Goal: Task Accomplishment & Management: Manage account settings

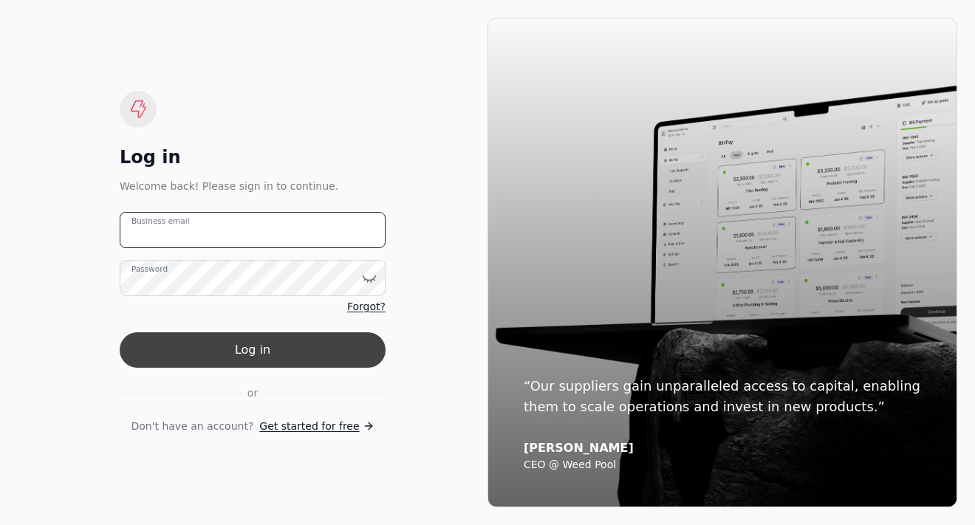
type email "[PERSON_NAME][EMAIL_ADDRESS][DOMAIN_NAME]"
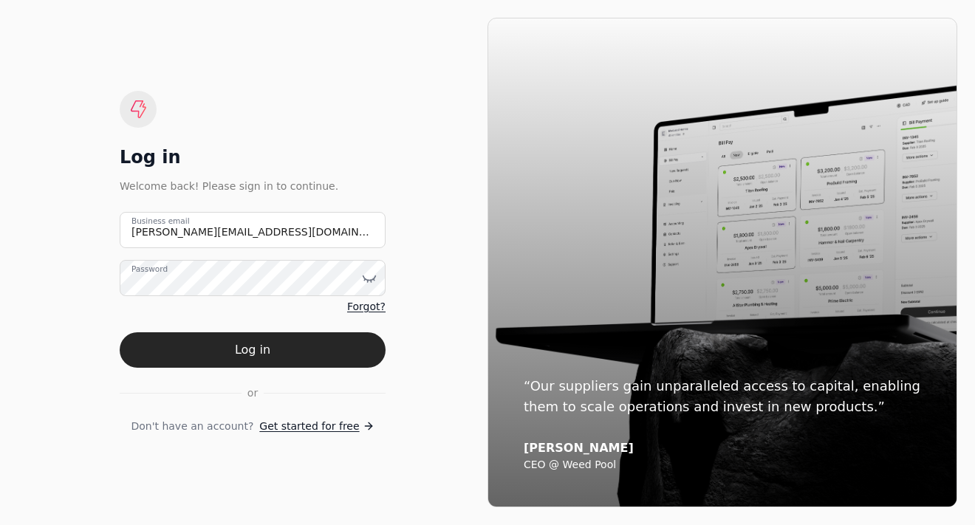
click at [213, 354] on button "Log in" at bounding box center [253, 349] width 266 height 35
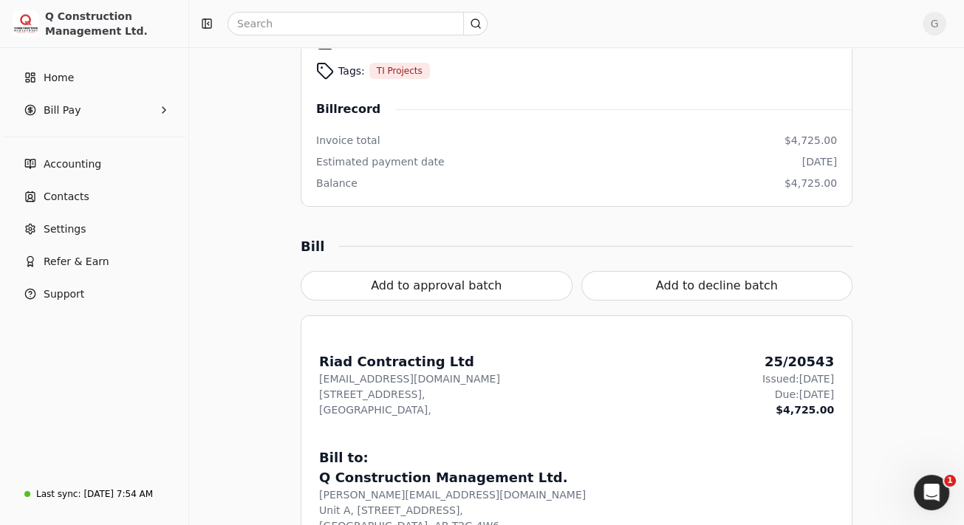
scroll to position [443, 0]
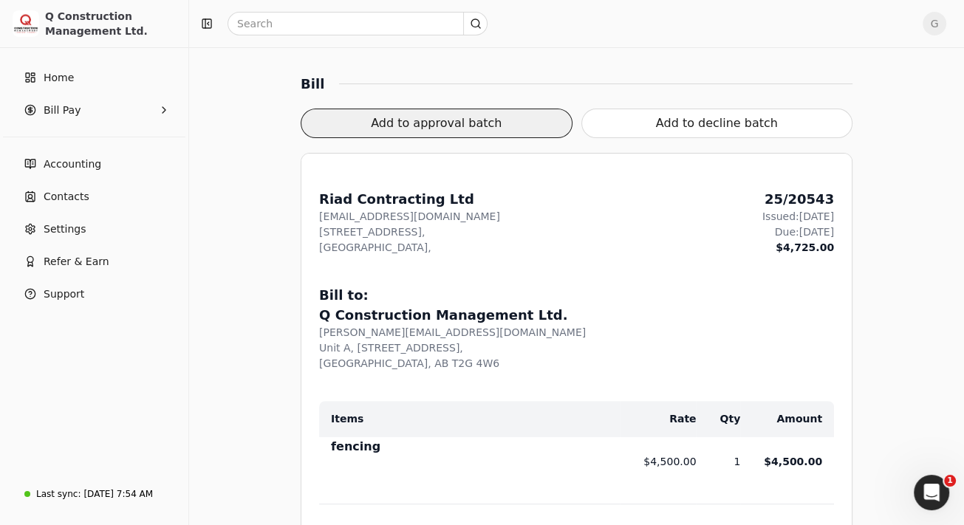
click at [471, 132] on button "Add to approval batch" at bounding box center [437, 124] width 272 height 30
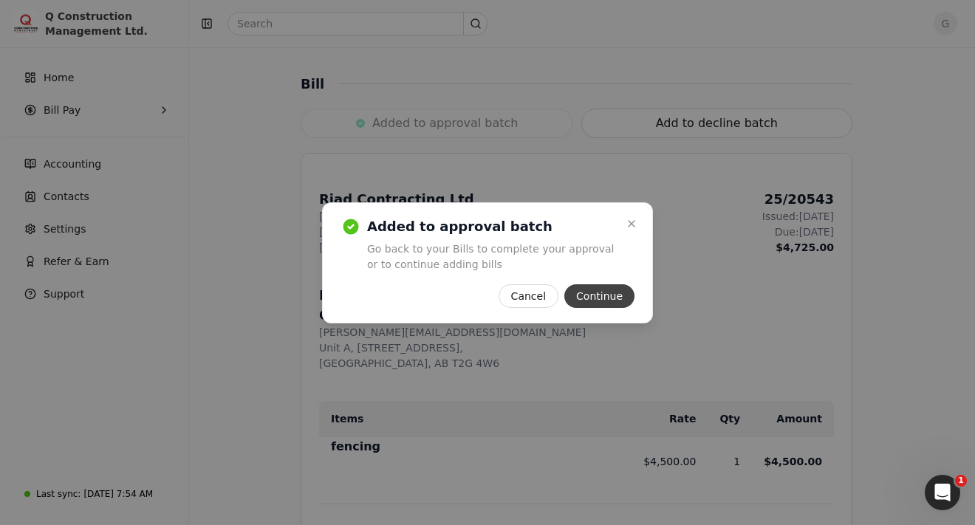
click at [606, 294] on button "Continue" at bounding box center [599, 296] width 70 height 24
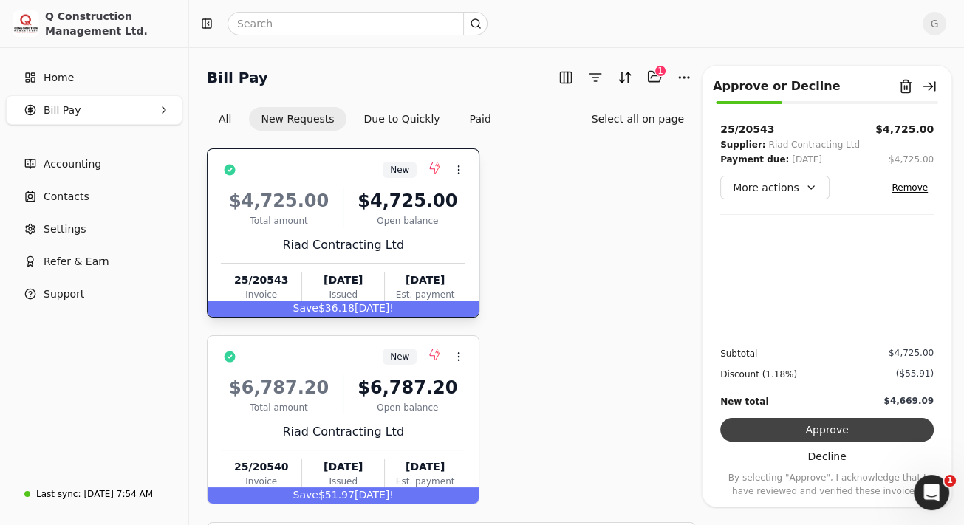
click at [793, 426] on button "Approve" at bounding box center [826, 430] width 213 height 24
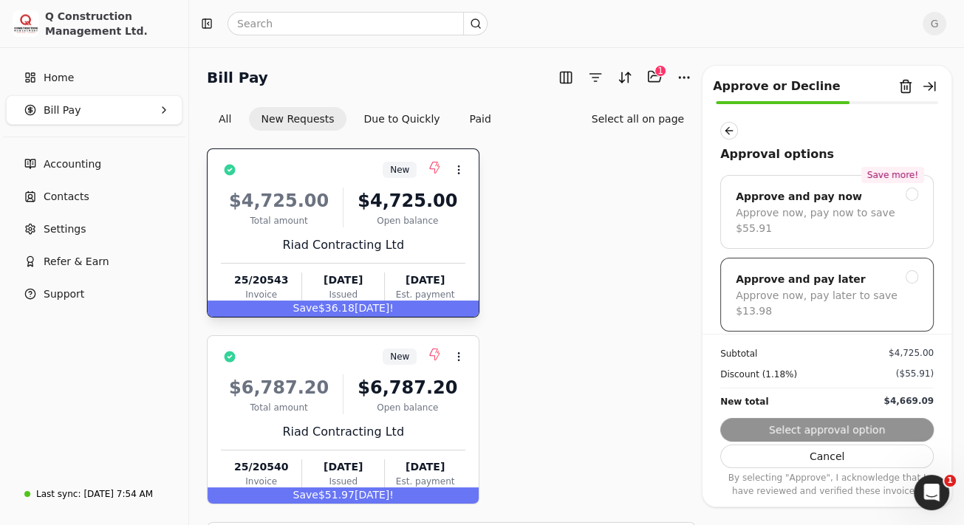
click at [905, 273] on div at bounding box center [911, 276] width 13 height 13
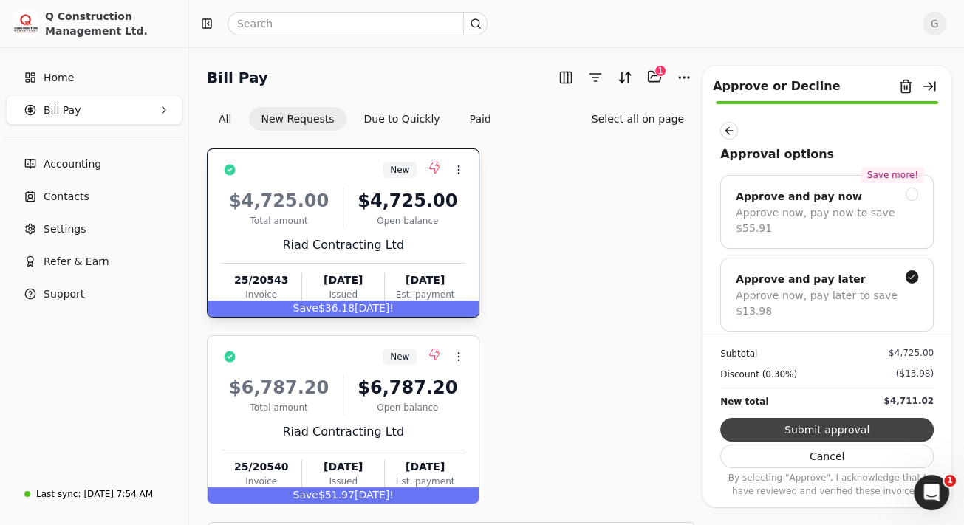
click at [894, 431] on button "Submit approval" at bounding box center [826, 430] width 213 height 24
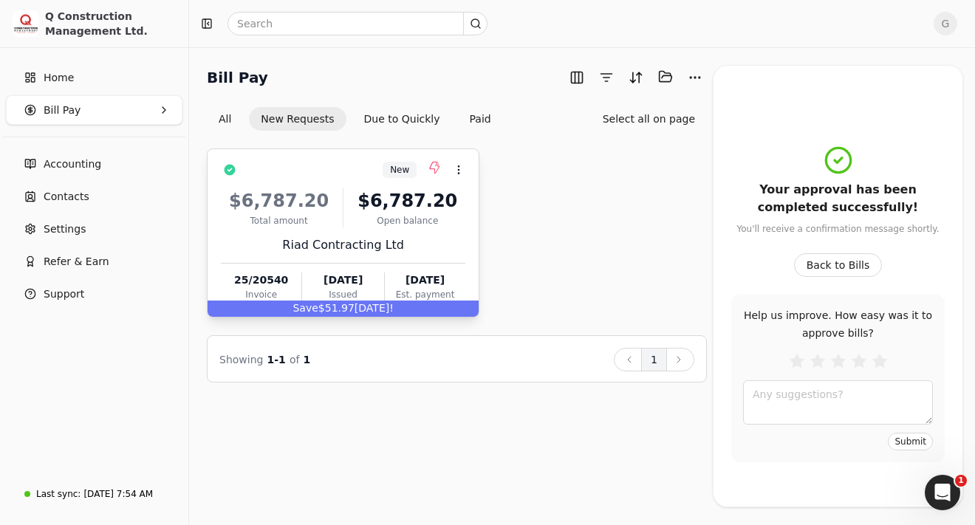
click at [446, 251] on div "Riad Contracting Ltd" at bounding box center [343, 245] width 244 height 18
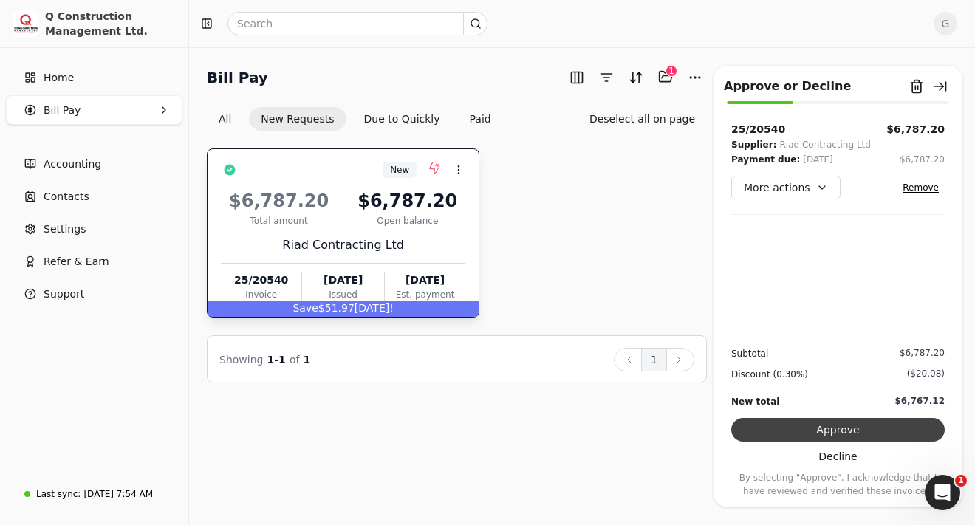
click at [817, 431] on button "Approve" at bounding box center [837, 430] width 213 height 24
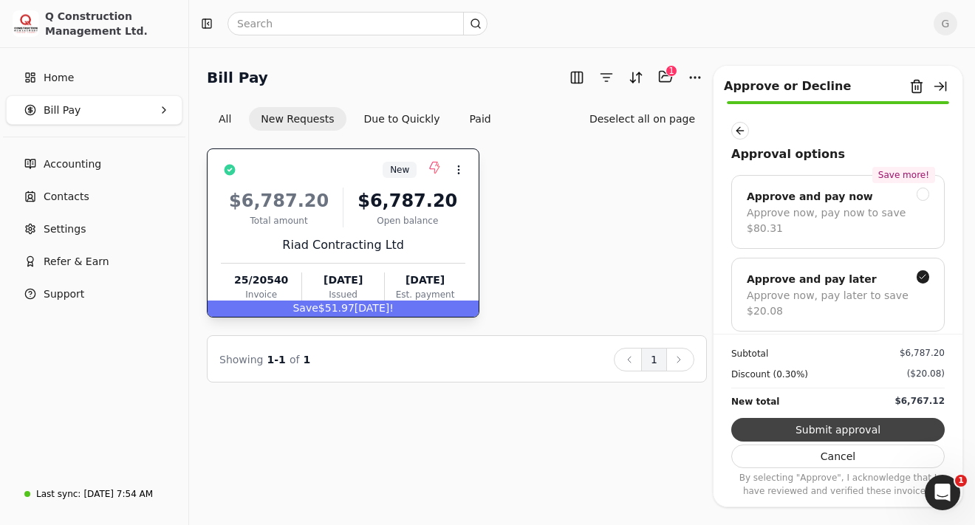
click at [827, 425] on button "Submit approval" at bounding box center [837, 430] width 213 height 24
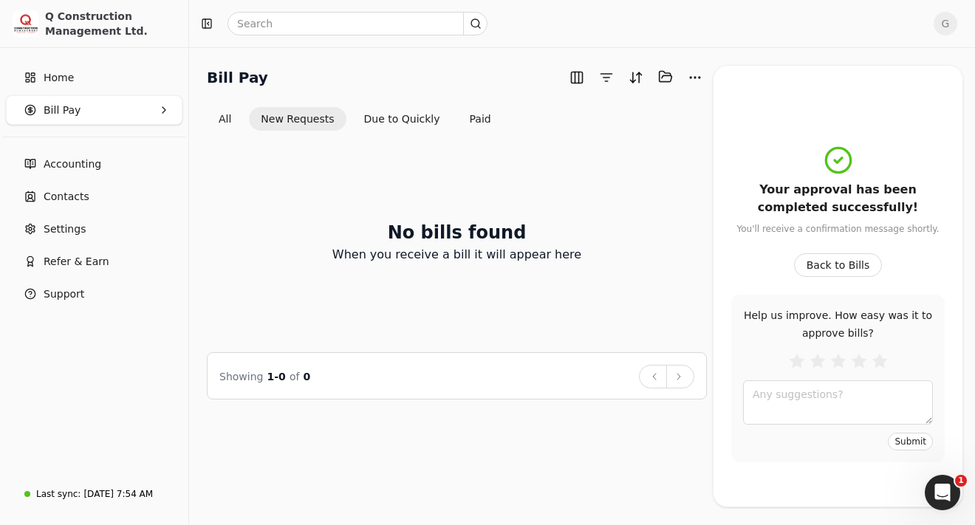
click at [690, 195] on div "No bills found When you receive a bill it will appear here" at bounding box center [457, 241] width 500 height 186
